Goal: Find specific page/section: Find specific page/section

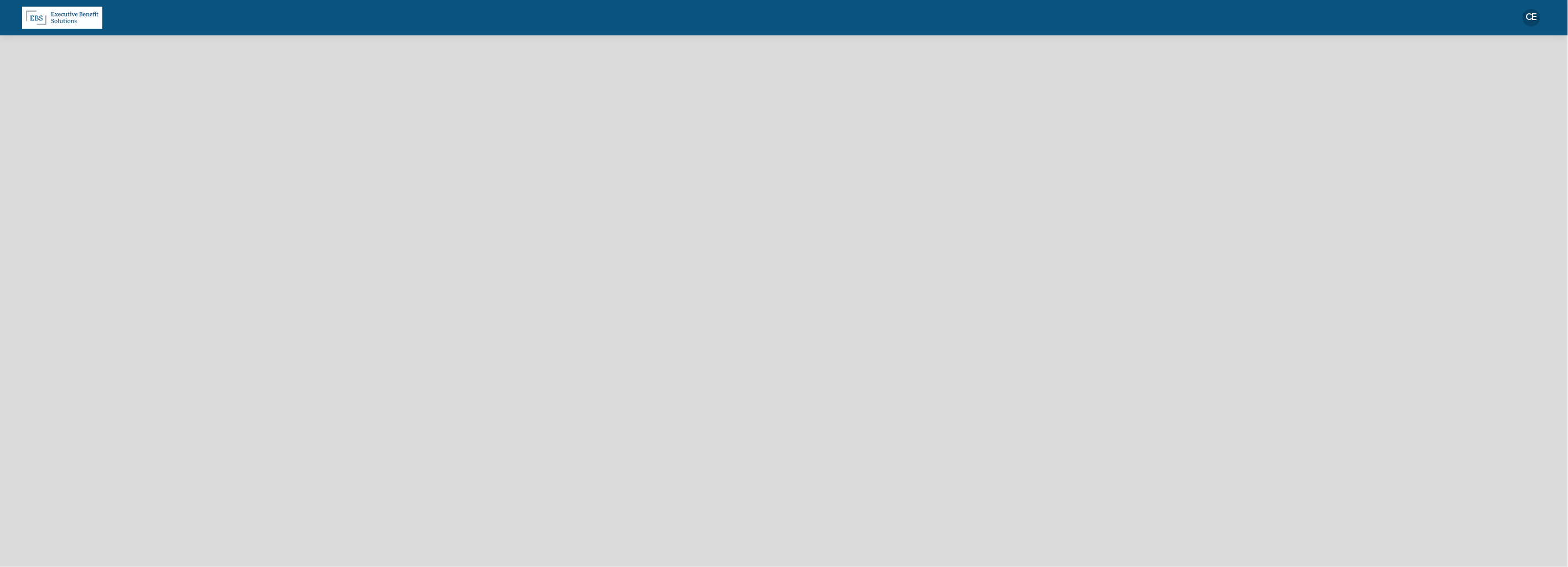
click at [349, 125] on div at bounding box center [784, 301] width 1568 height 532
click at [406, 168] on div at bounding box center [784, 301] width 1568 height 532
